Goal: Task Accomplishment & Management: Use online tool/utility

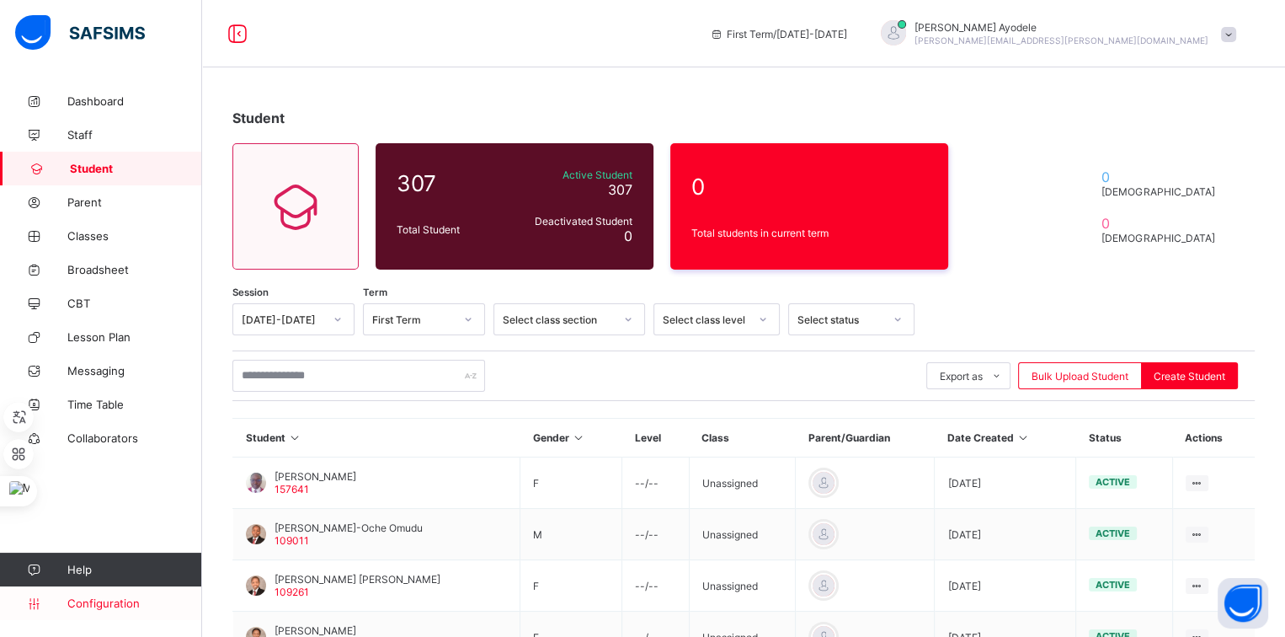
click at [107, 602] on span "Configuration" at bounding box center [134, 602] width 134 height 13
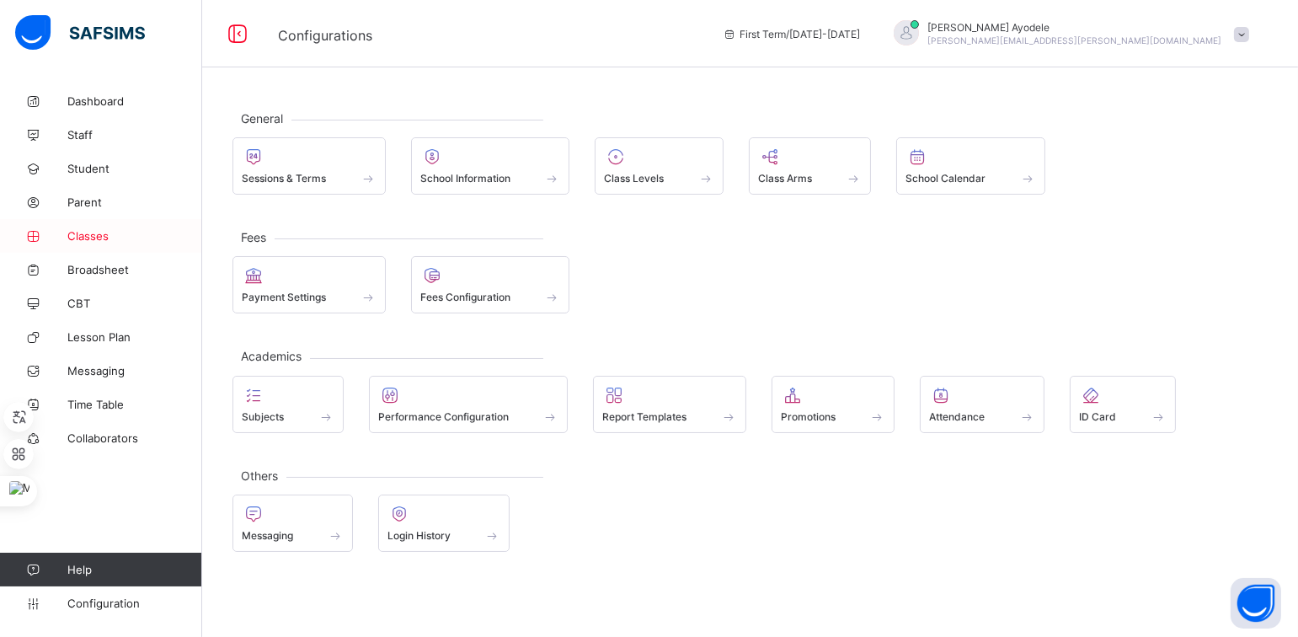
click at [115, 242] on span "Classes" at bounding box center [134, 235] width 135 height 13
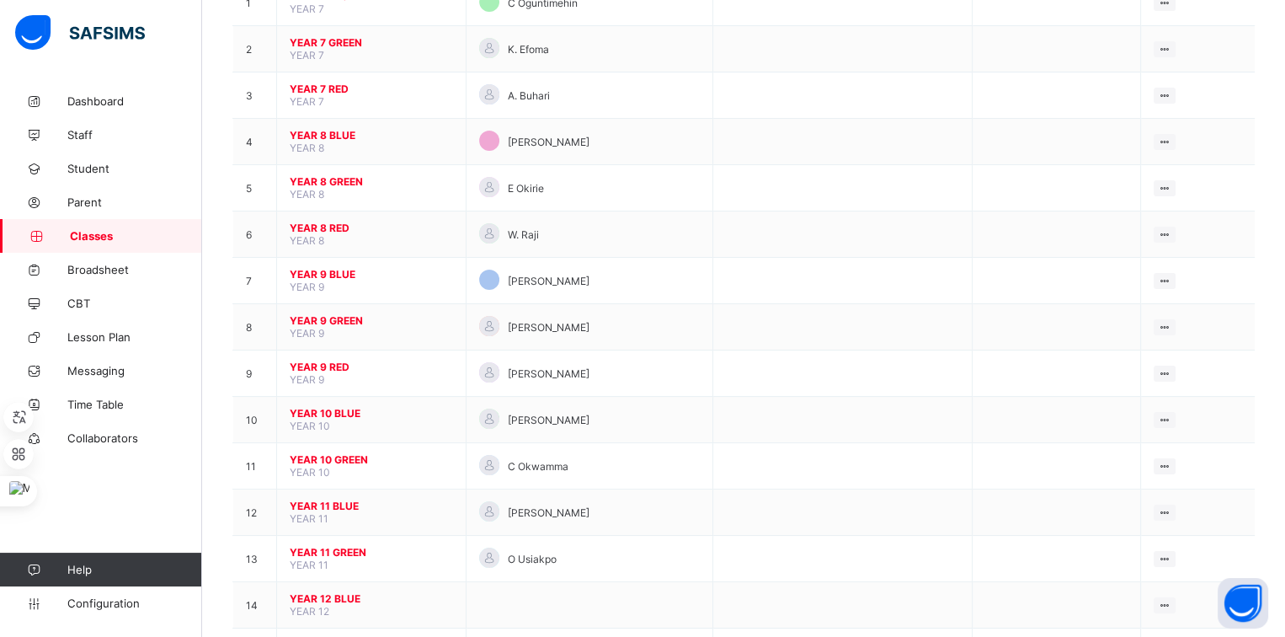
scroll to position [283, 0]
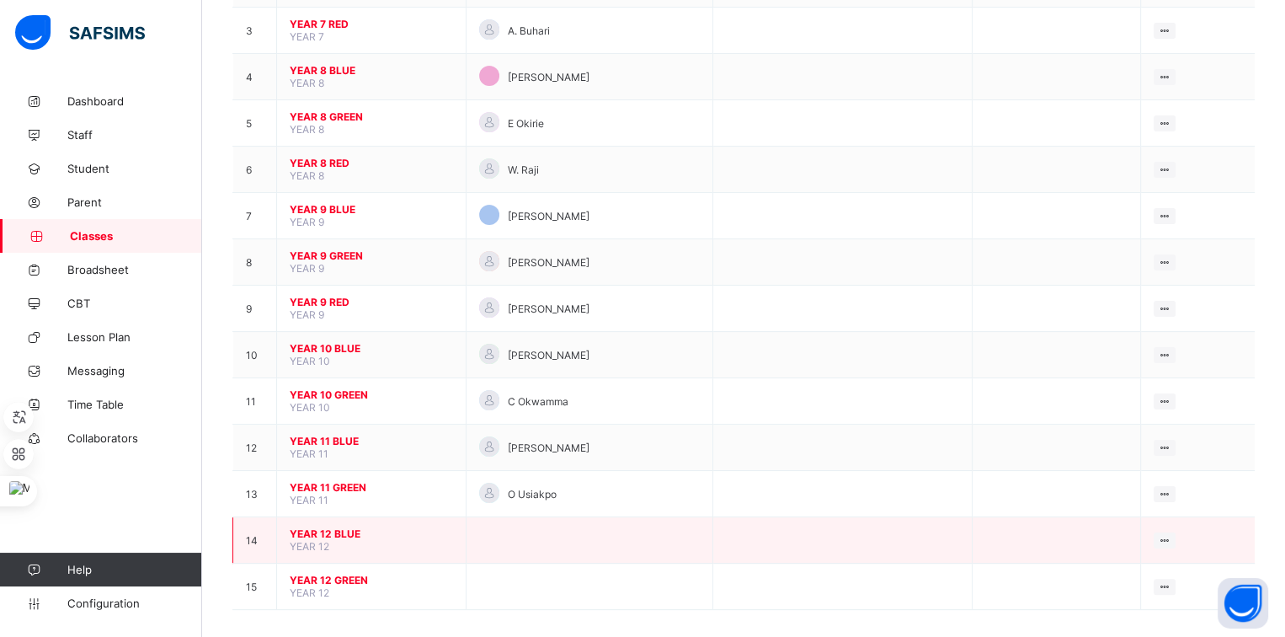
click at [337, 527] on span "YEAR 12 BLUE" at bounding box center [371, 533] width 163 height 13
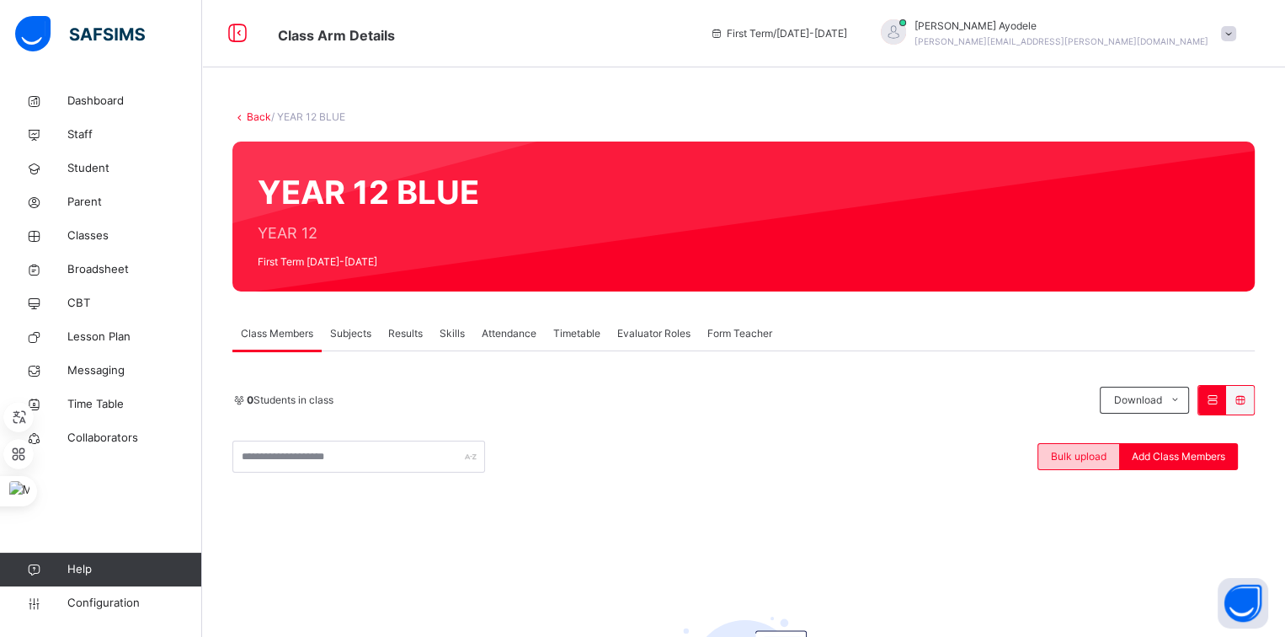
click at [1080, 451] on span "Bulk upload" at bounding box center [1079, 456] width 56 height 15
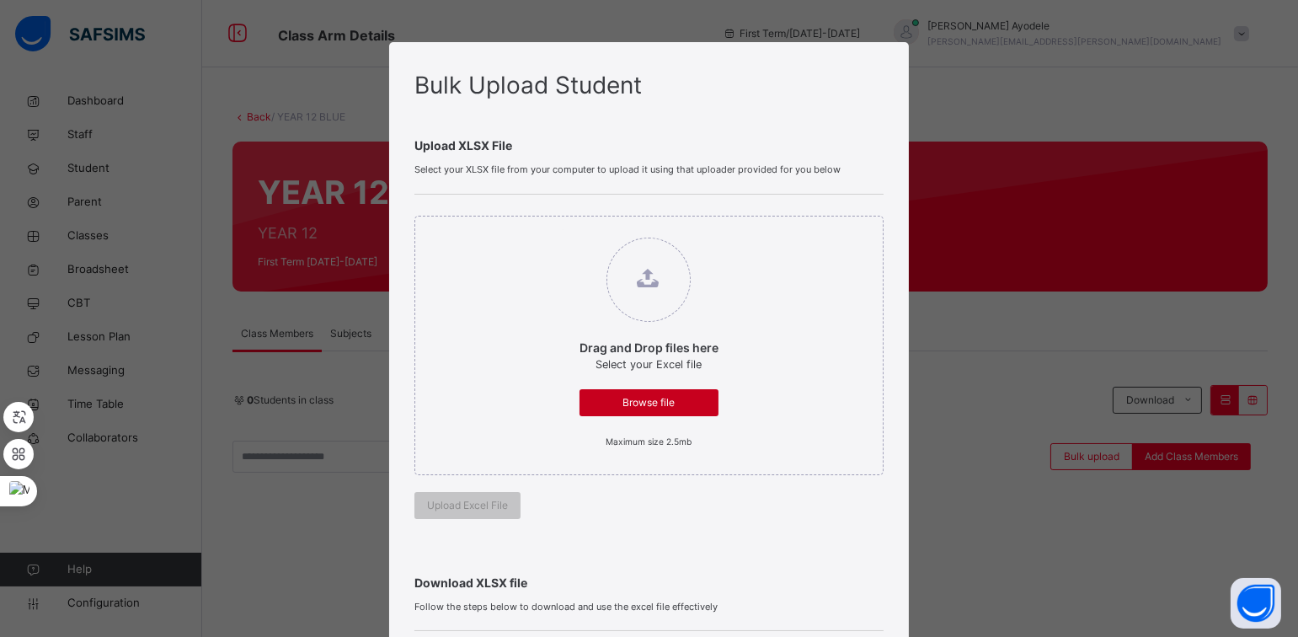
click at [664, 389] on div "Browse file" at bounding box center [648, 402] width 139 height 27
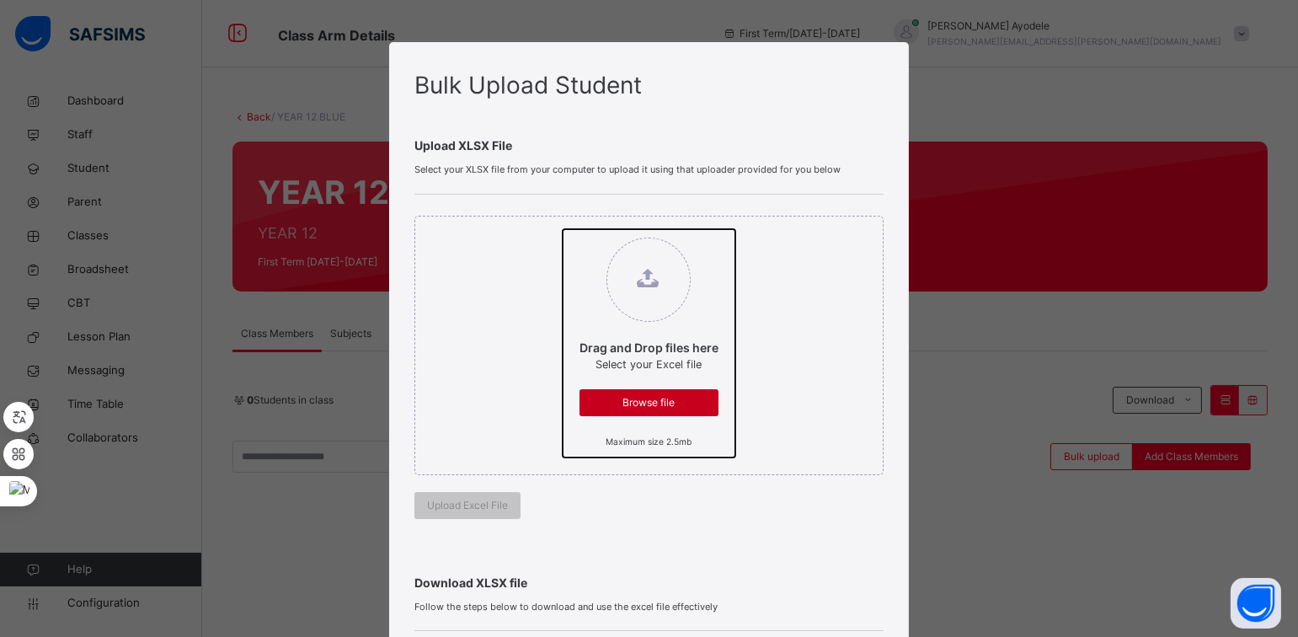
click at [563, 229] on input "Drag and Drop files here Select your Excel file Browse file Maximum size 2.5mb" at bounding box center [563, 229] width 0 height 0
type input "**********"
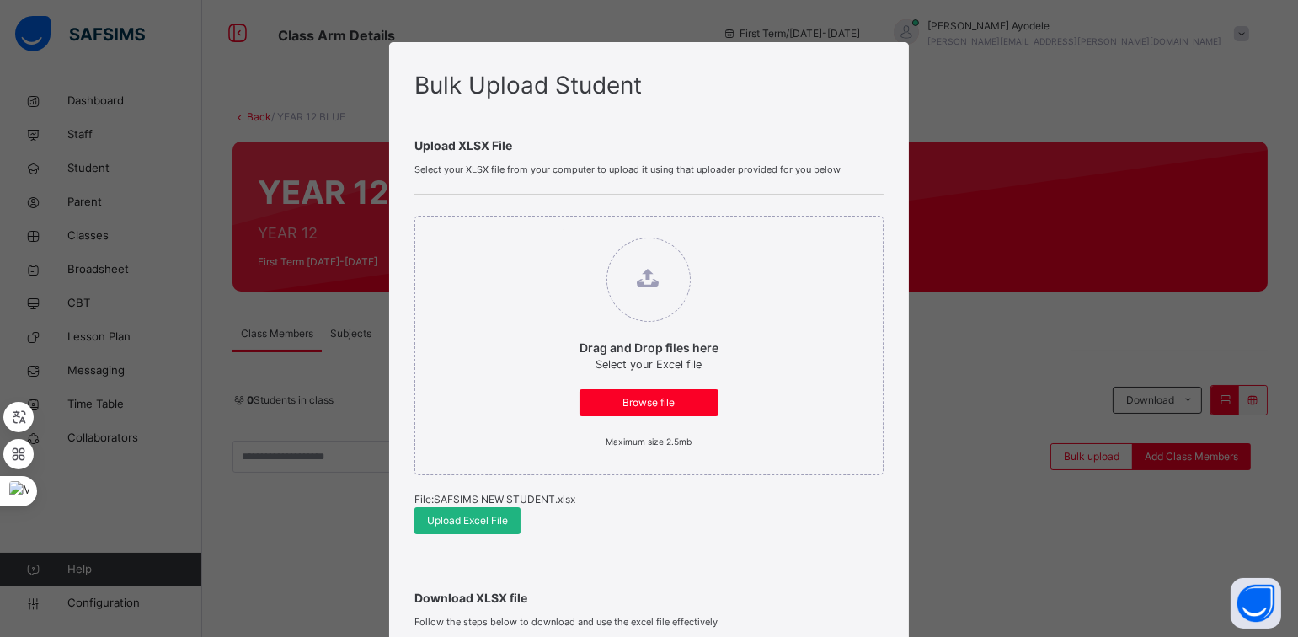
click at [461, 513] on span "Upload Excel File" at bounding box center [467, 520] width 81 height 15
click at [489, 513] on span "Upload Excel File" at bounding box center [467, 520] width 81 height 15
click at [491, 513] on span "Upload Excel File" at bounding box center [467, 520] width 81 height 15
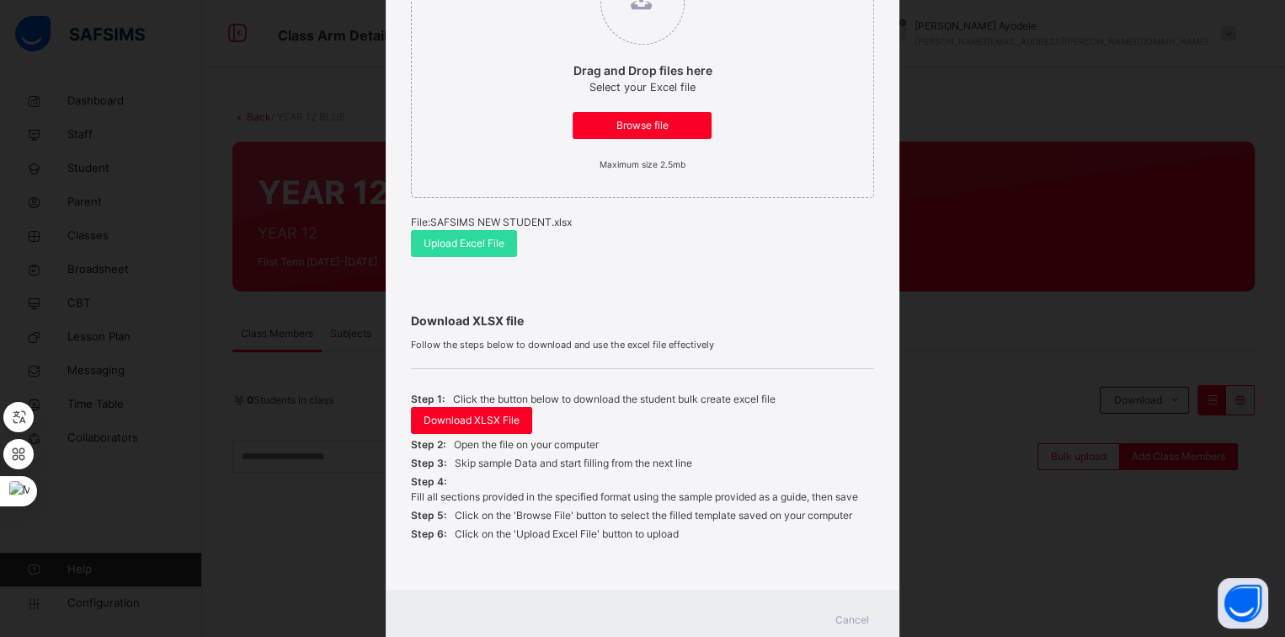
scroll to position [301, 0]
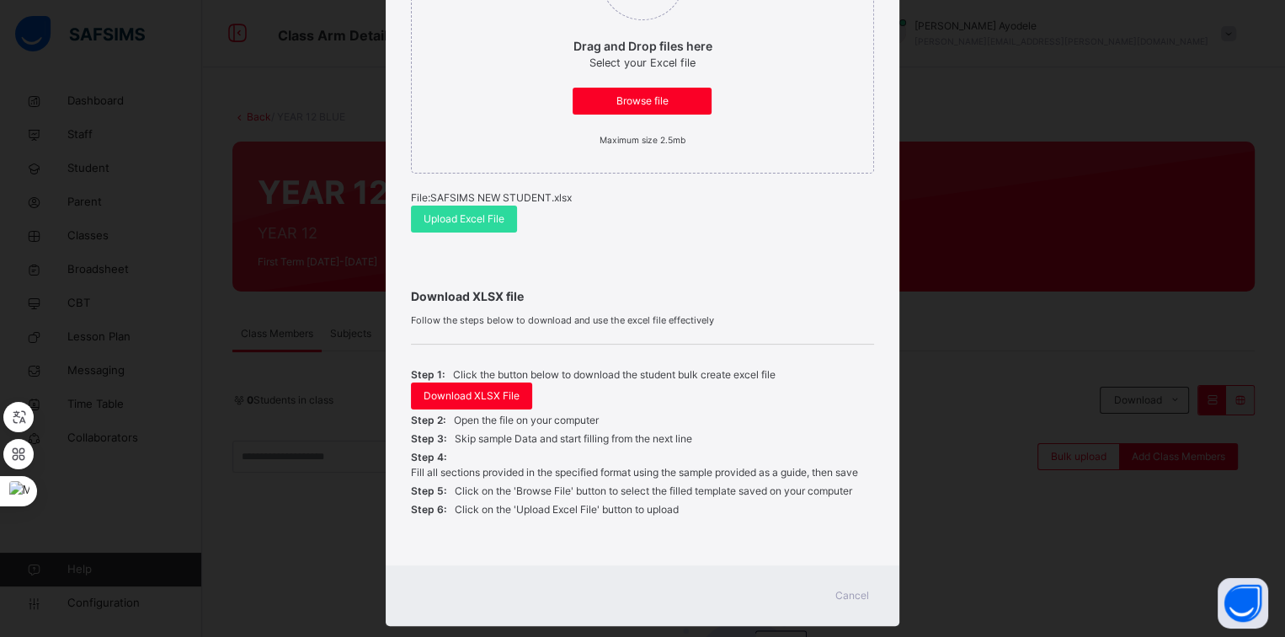
click at [851, 582] on div "Cancel" at bounding box center [852, 595] width 61 height 27
